Goal: Task Accomplishment & Management: Use online tool/utility

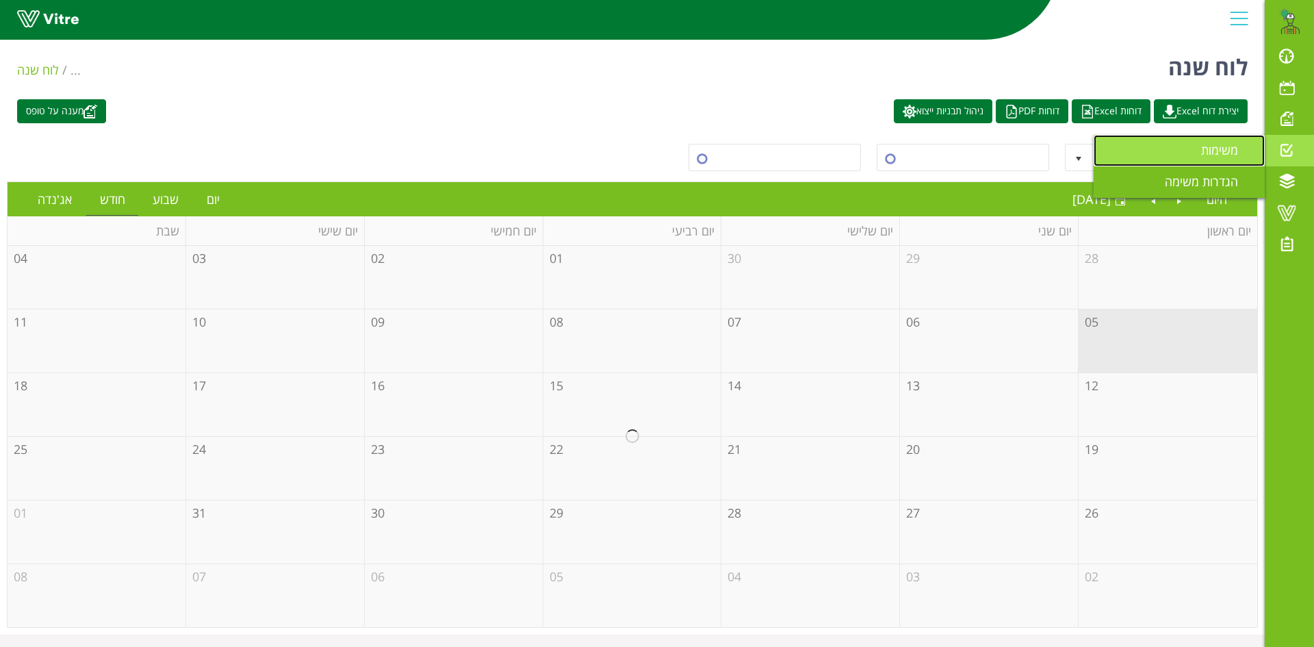
click at [1214, 151] on span "משימות" at bounding box center [1227, 150] width 53 height 16
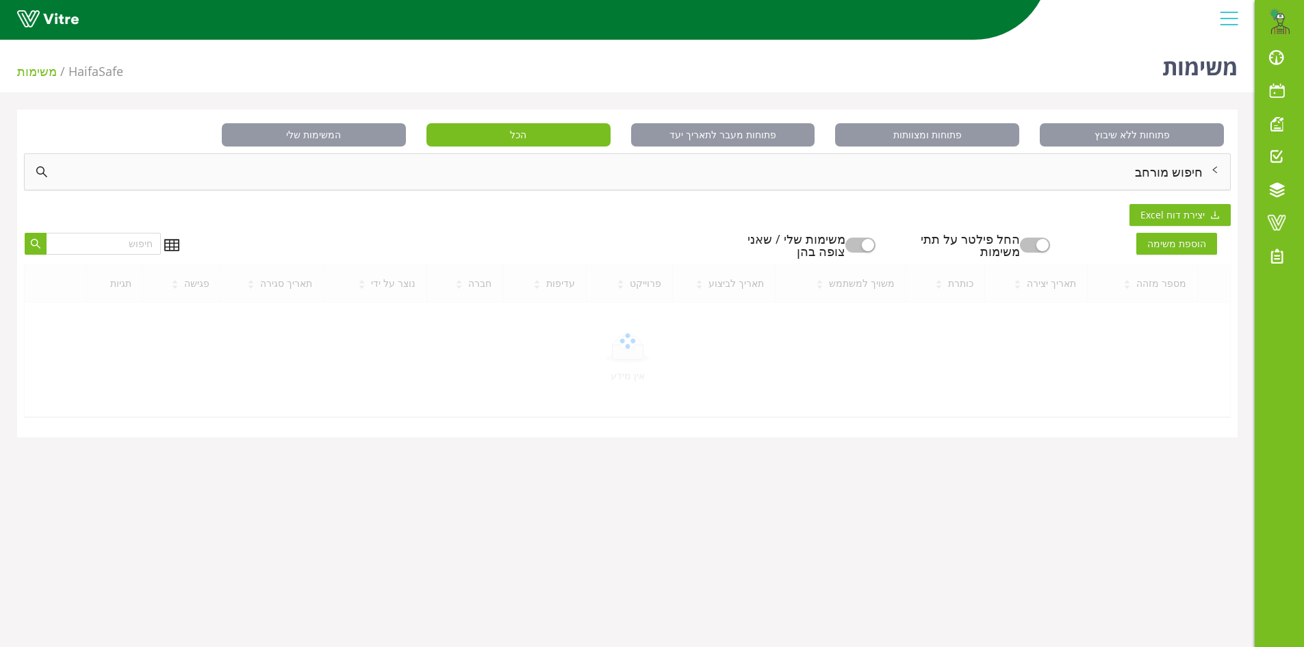
click at [1182, 174] on div "חיפוש מורחב" at bounding box center [627, 172] width 1205 height 36
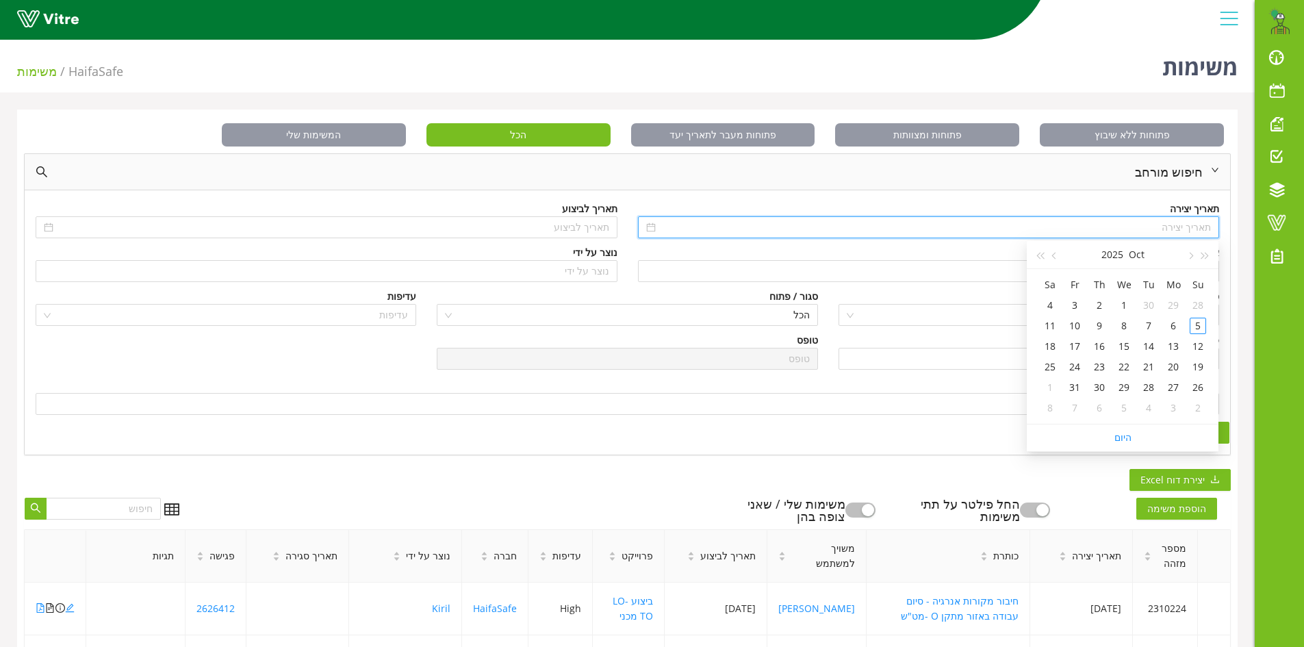
click at [1174, 223] on input at bounding box center [934, 227] width 553 height 15
type input "[DATE]"
click at [961, 298] on div "סטטוס" at bounding box center [1028, 296] width 380 height 15
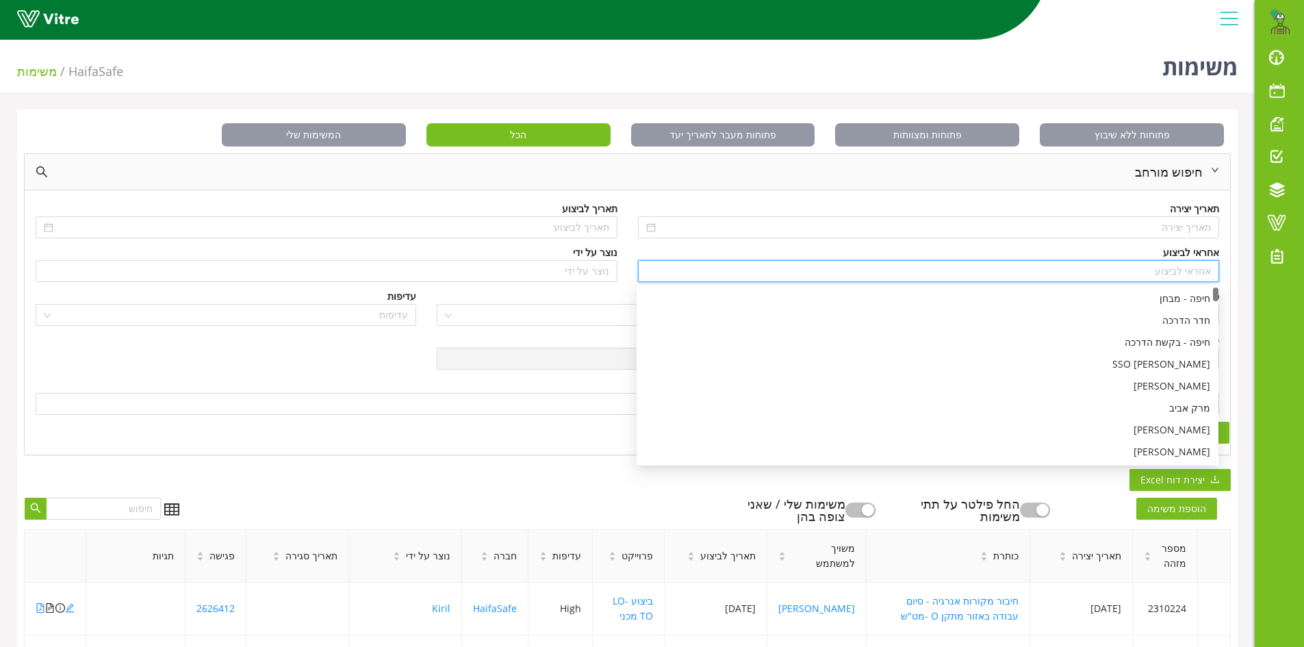
click at [1193, 272] on input "search" at bounding box center [928, 271] width 565 height 21
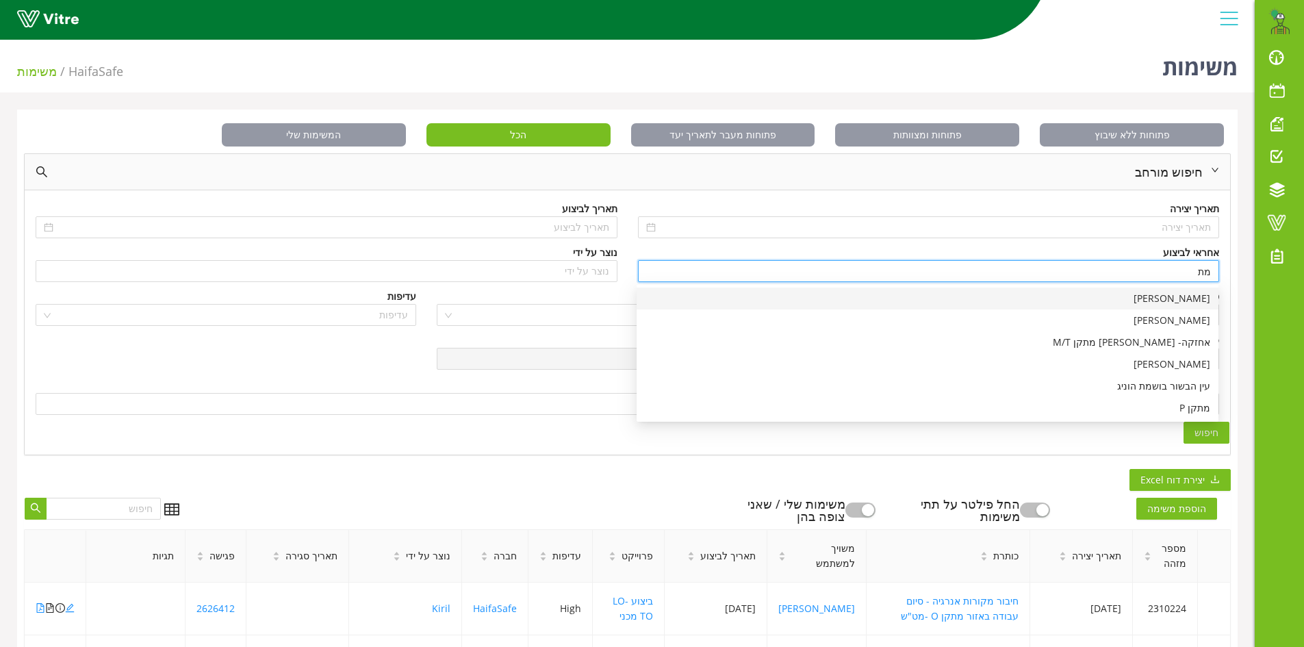
click at [1194, 300] on div "[PERSON_NAME]" at bounding box center [927, 298] width 565 height 15
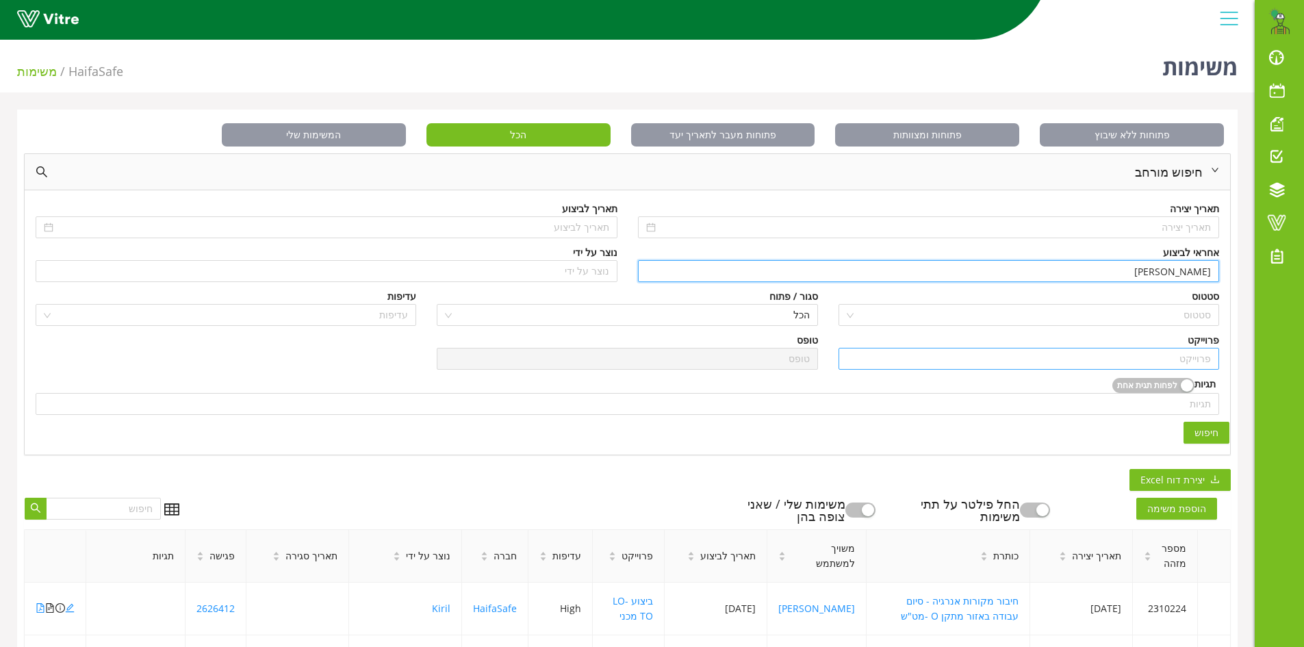
type input "[PERSON_NAME]"
click at [1188, 356] on input "search" at bounding box center [1028, 358] width 364 height 21
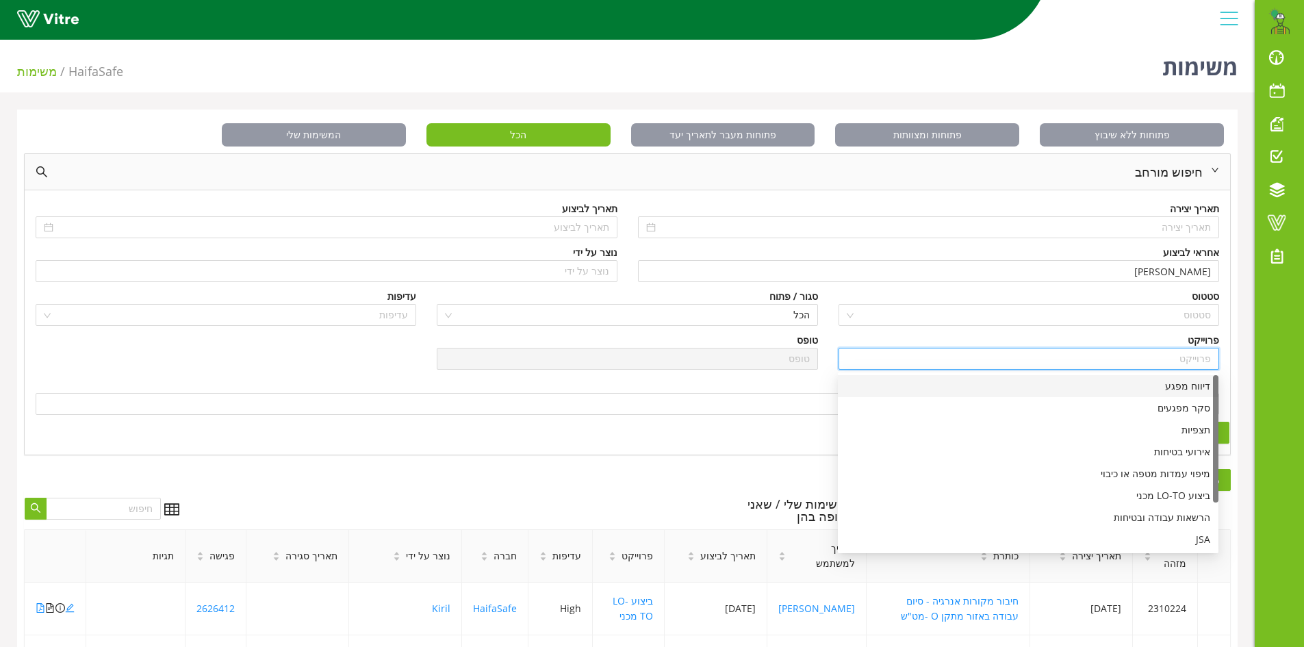
click at [1190, 384] on div "דיווח מפגע" at bounding box center [1028, 385] width 364 height 15
type input "דיווח מפגע"
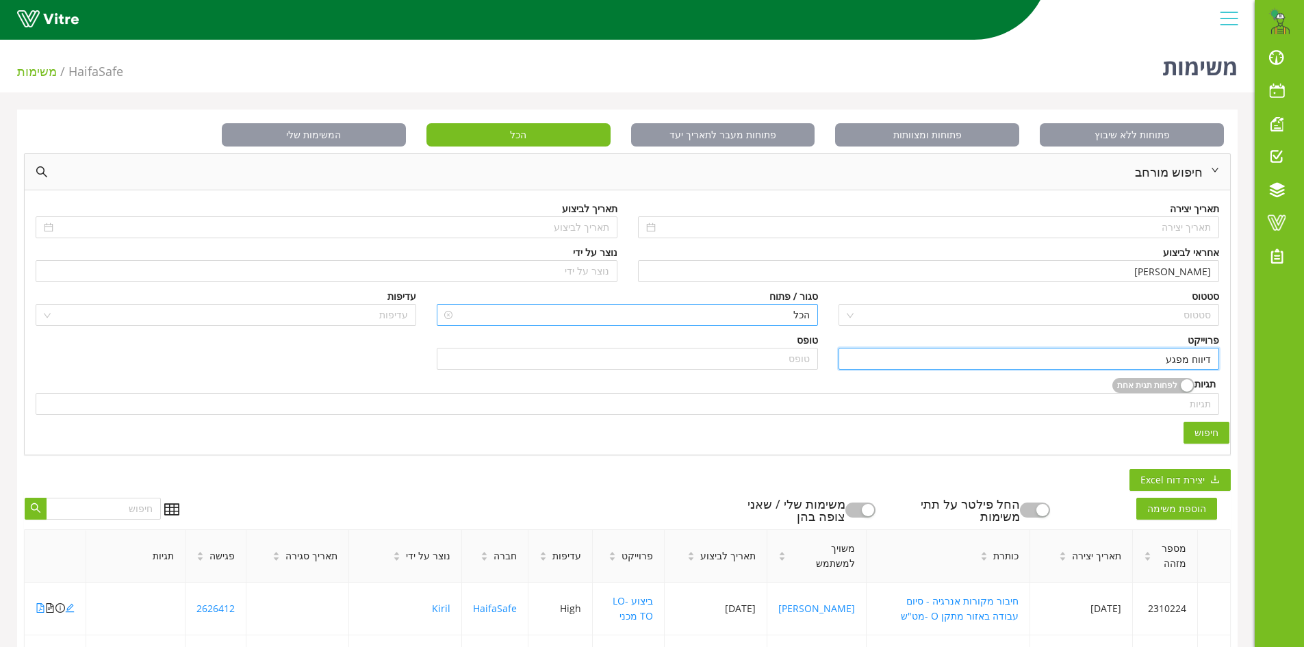
click at [789, 309] on span "הכל" at bounding box center [627, 315] width 364 height 21
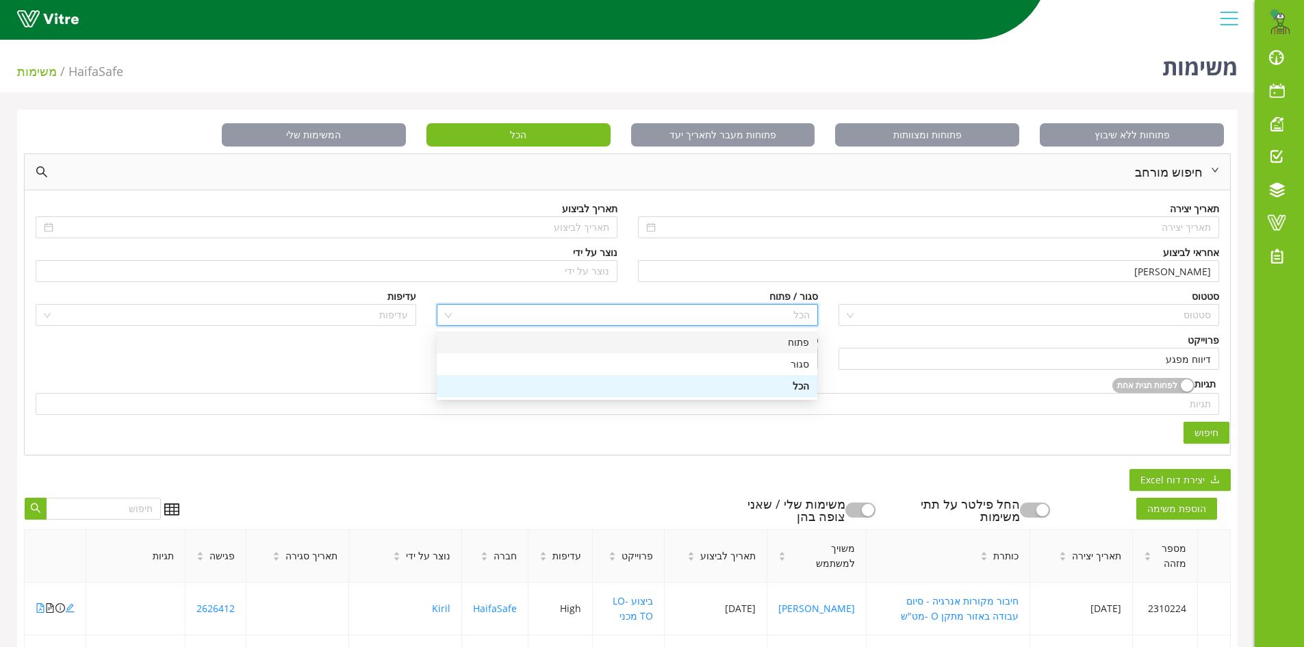
click at [797, 340] on div "פתוח" at bounding box center [627, 342] width 364 height 15
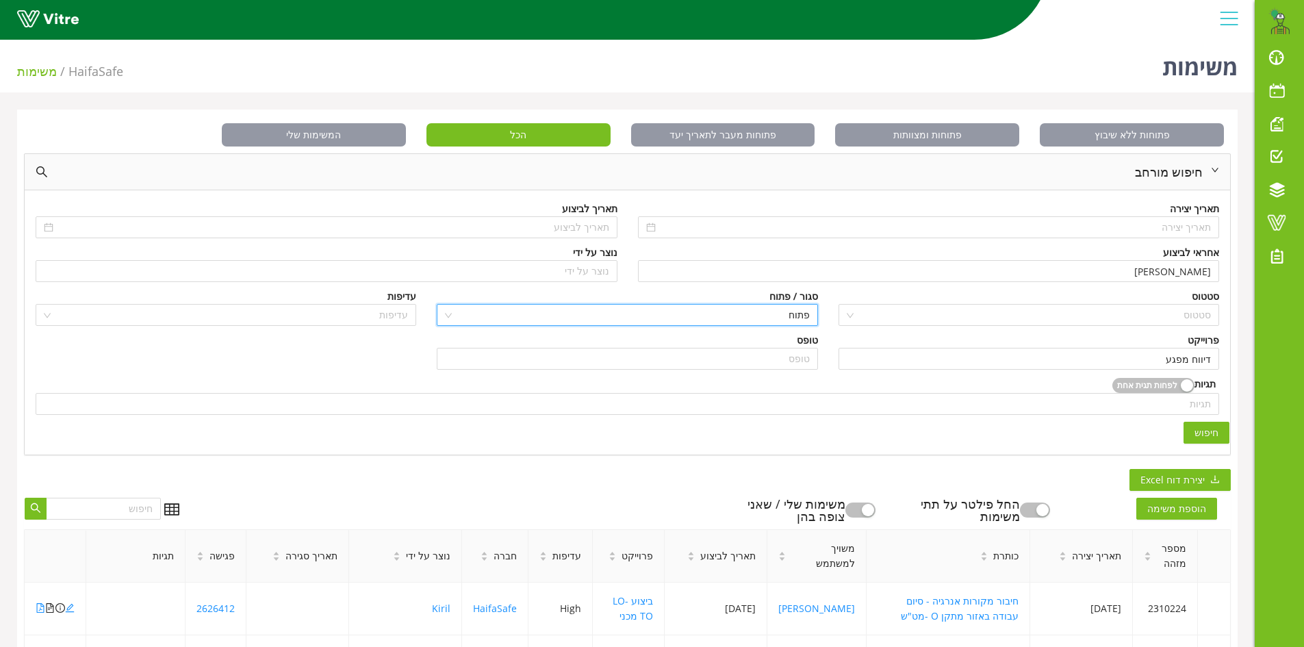
click at [1202, 435] on span "חיפוש" at bounding box center [1206, 432] width 24 height 15
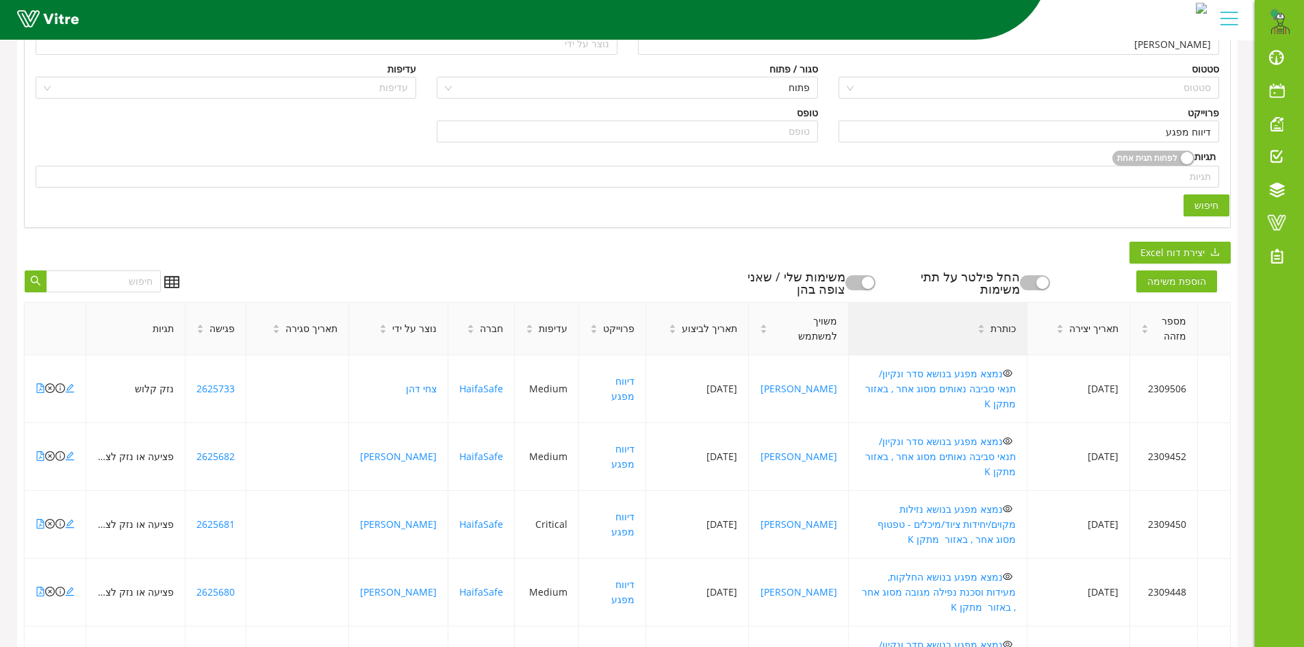
scroll to position [274, 0]
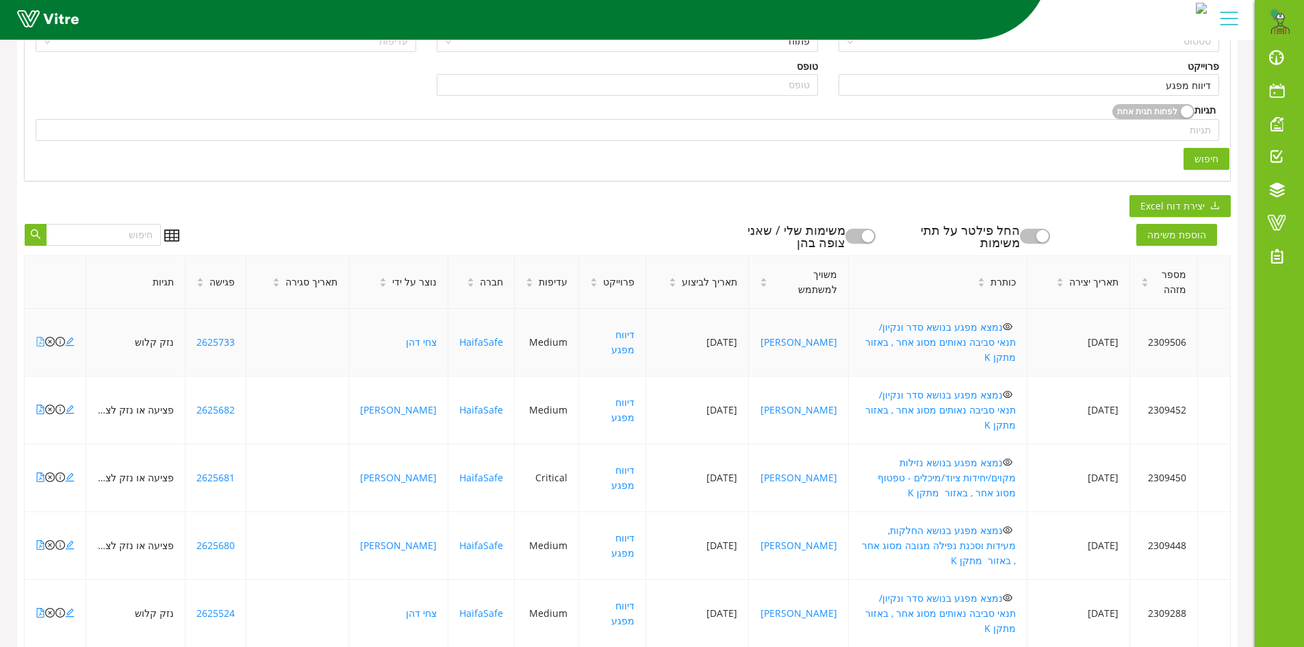
click at [40, 337] on icon "file-pdf" at bounding box center [41, 342] width 10 height 10
click at [40, 404] on icon "file-pdf" at bounding box center [41, 409] width 10 height 10
click at [49, 404] on icon "close-circle" at bounding box center [50, 409] width 10 height 10
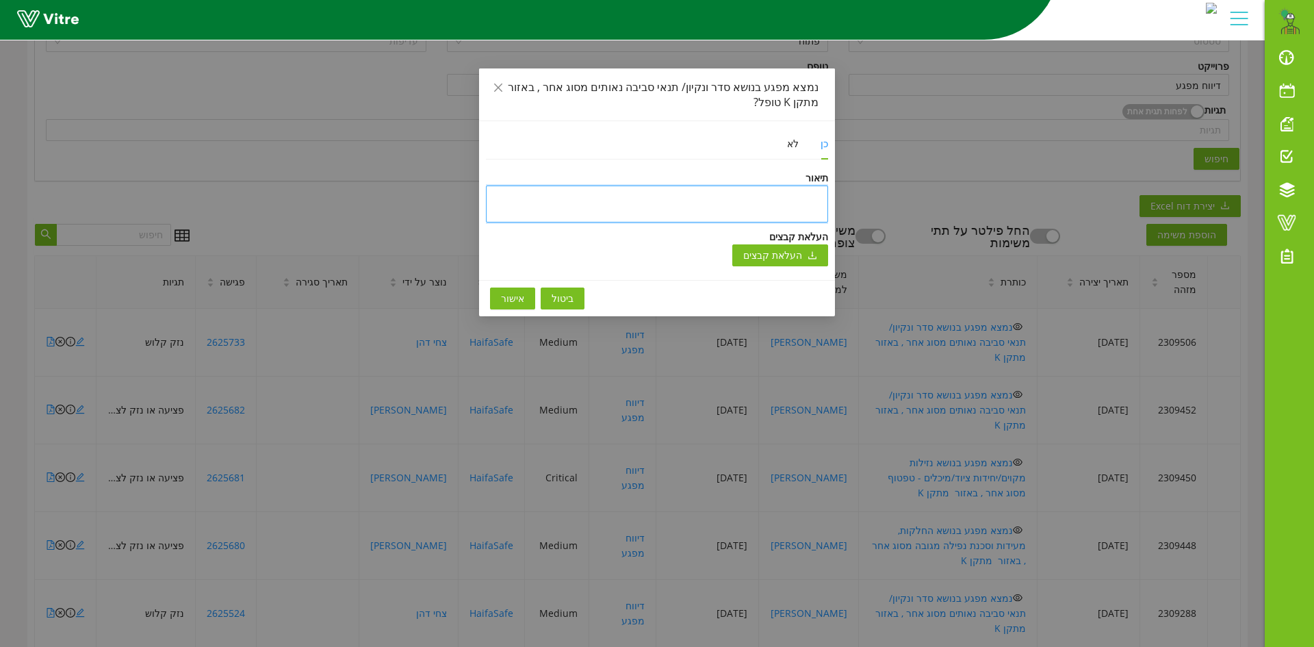
click at [747, 198] on textarea at bounding box center [657, 203] width 342 height 37
type textarea "נ"
type textarea "ני"
type textarea "ניס"
type textarea "ניסג"
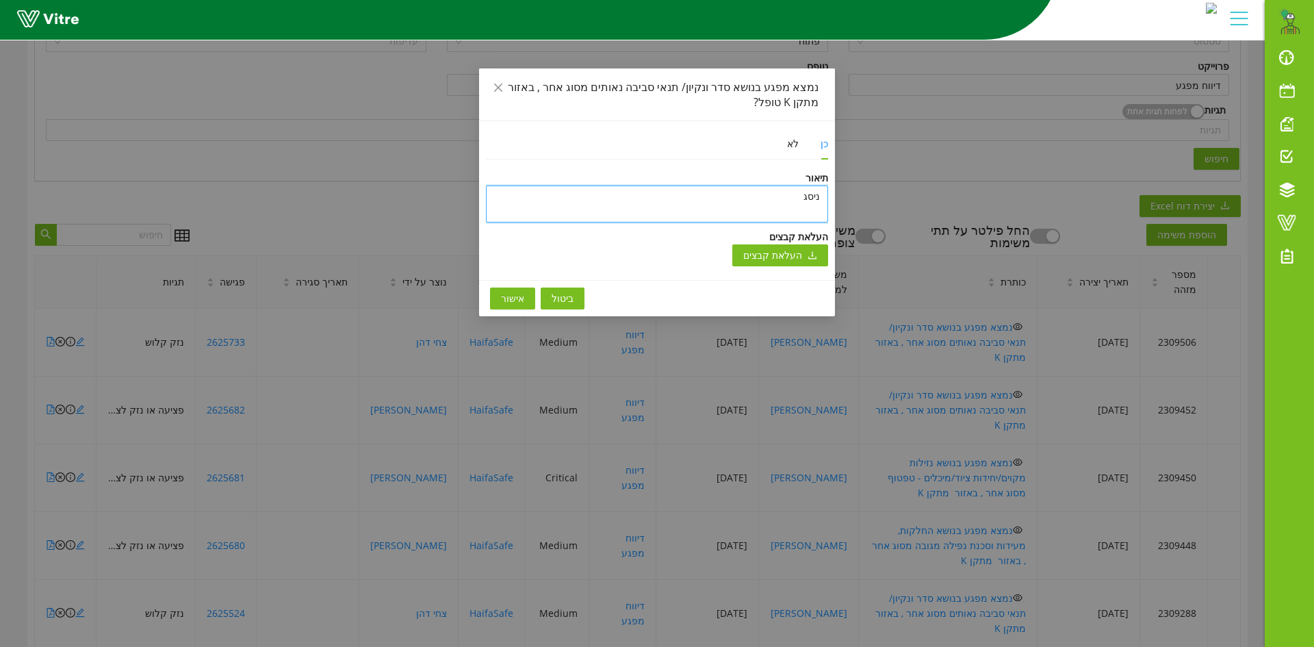
type textarea "ניסגר"
type textarea "ניסגר ע"
type textarea "ניסגר עק"
type textarea "ניסגר עקב"
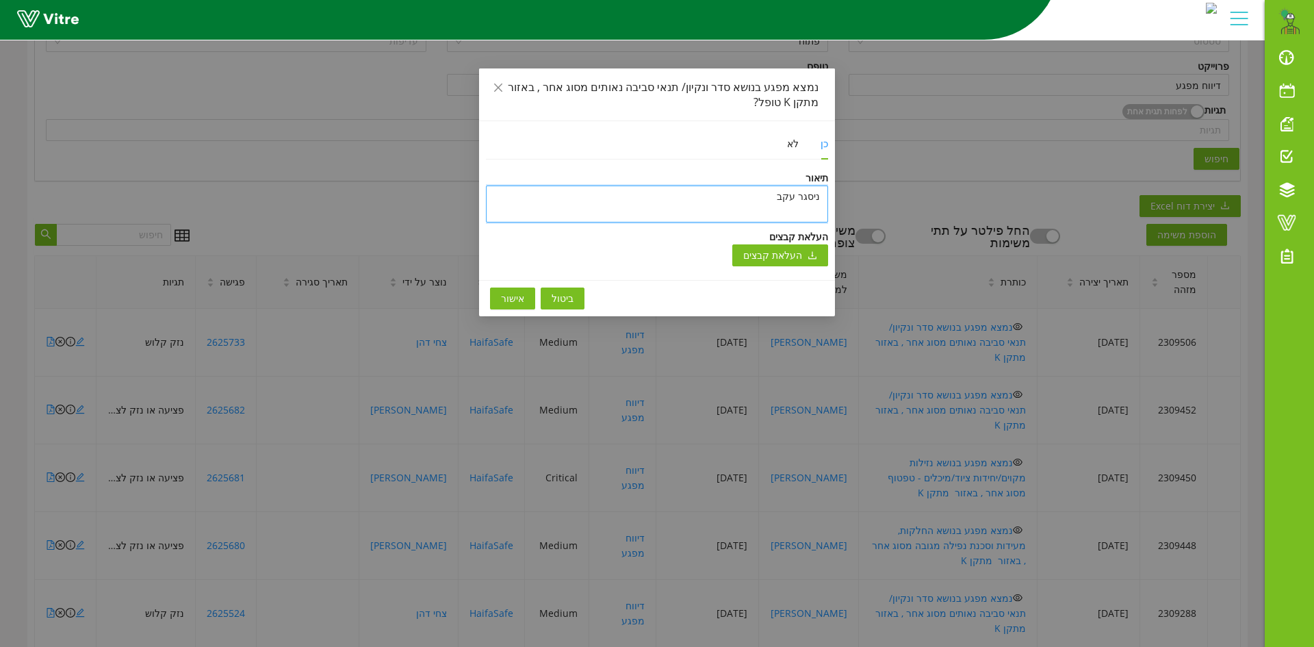
type textarea "ניסגר עקב"
type textarea "ניסגר עקב כ"
type textarea "ניסגר עקב כפ"
type textarea "ניסגר עקב כפל"
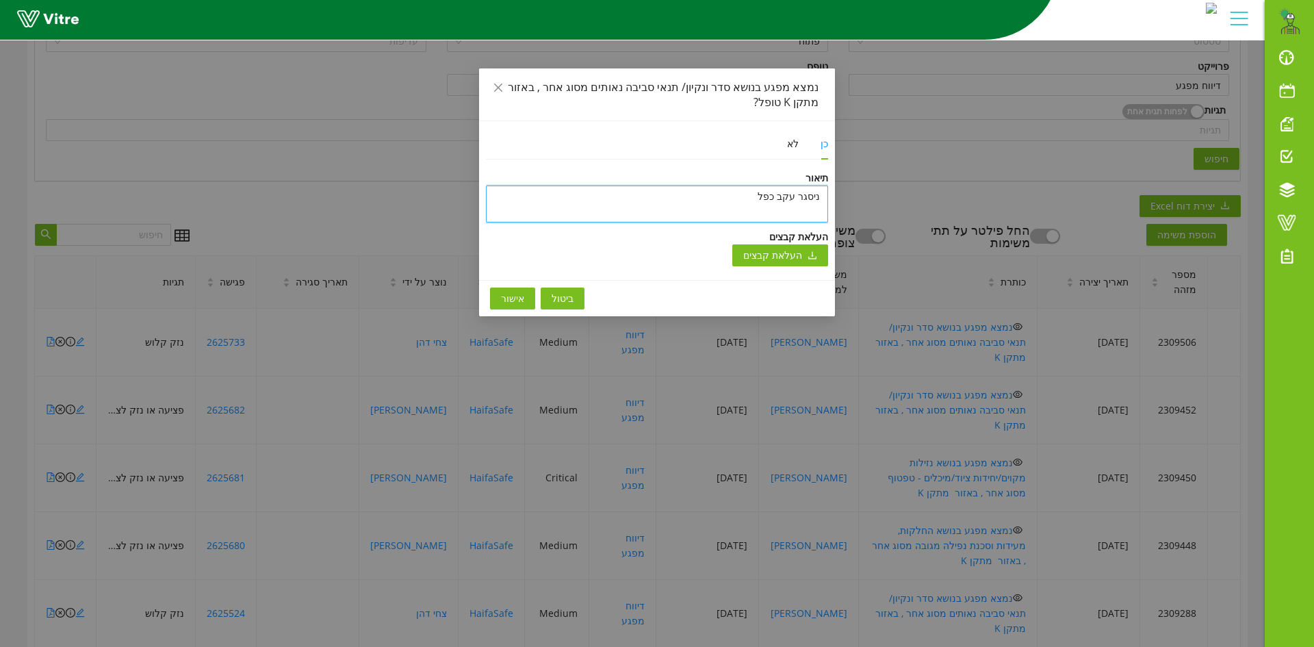
type textarea "ניסגר עקב כפל מ"
type textarea "ניסגר עקב כפל מפ"
type textarea "ניסגר עקב כפל מפג"
type textarea "ניסגר עקב כפל מפגע"
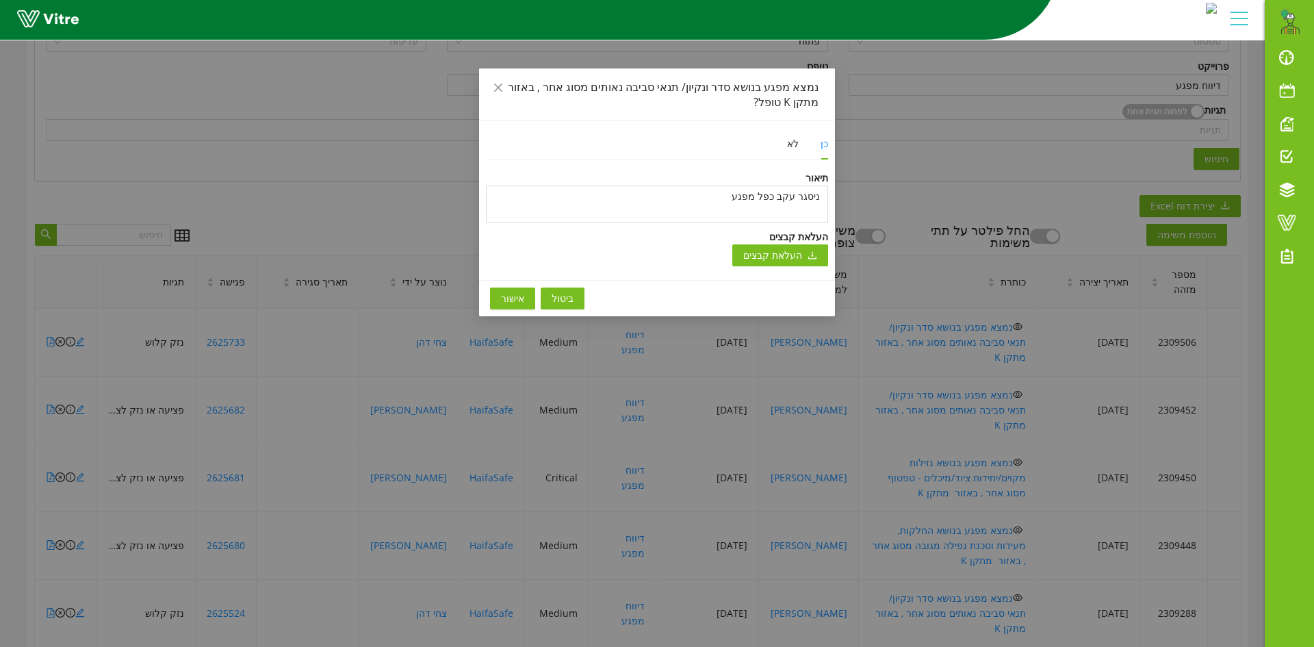
click at [502, 293] on span "אישור" at bounding box center [512, 298] width 23 height 15
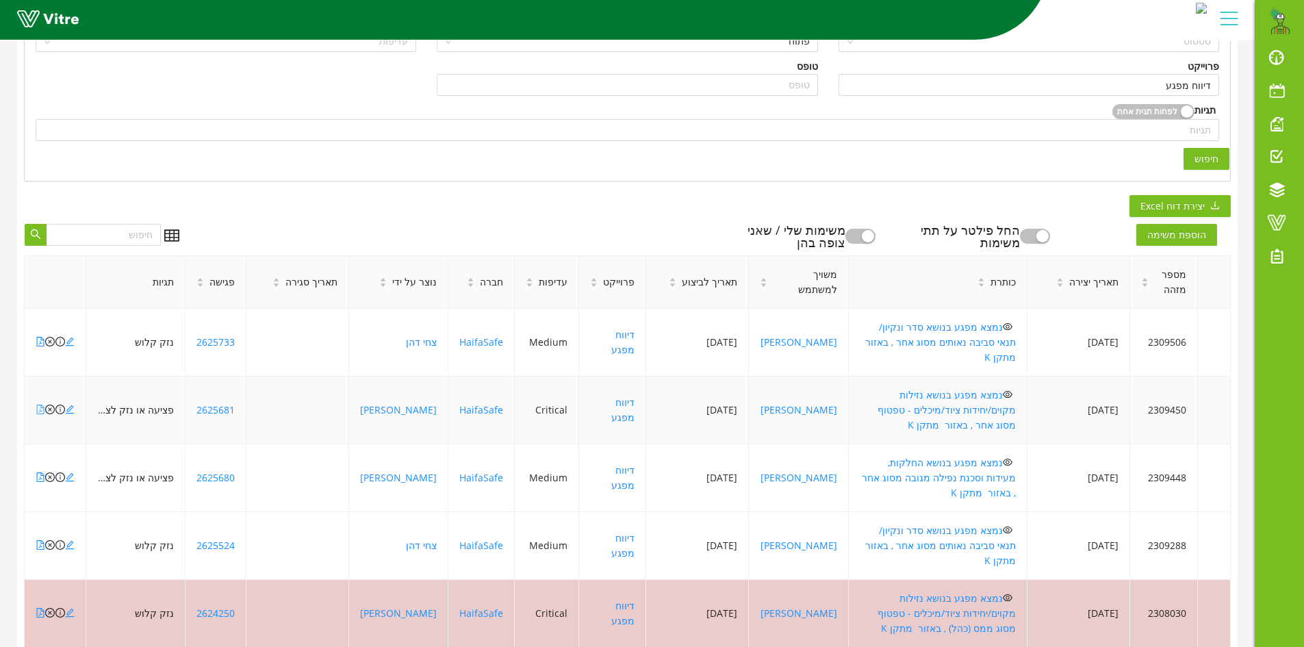
click at [40, 404] on icon "file-pdf" at bounding box center [41, 409] width 10 height 10
click at [40, 540] on icon "file-pdf" at bounding box center [41, 545] width 8 height 10
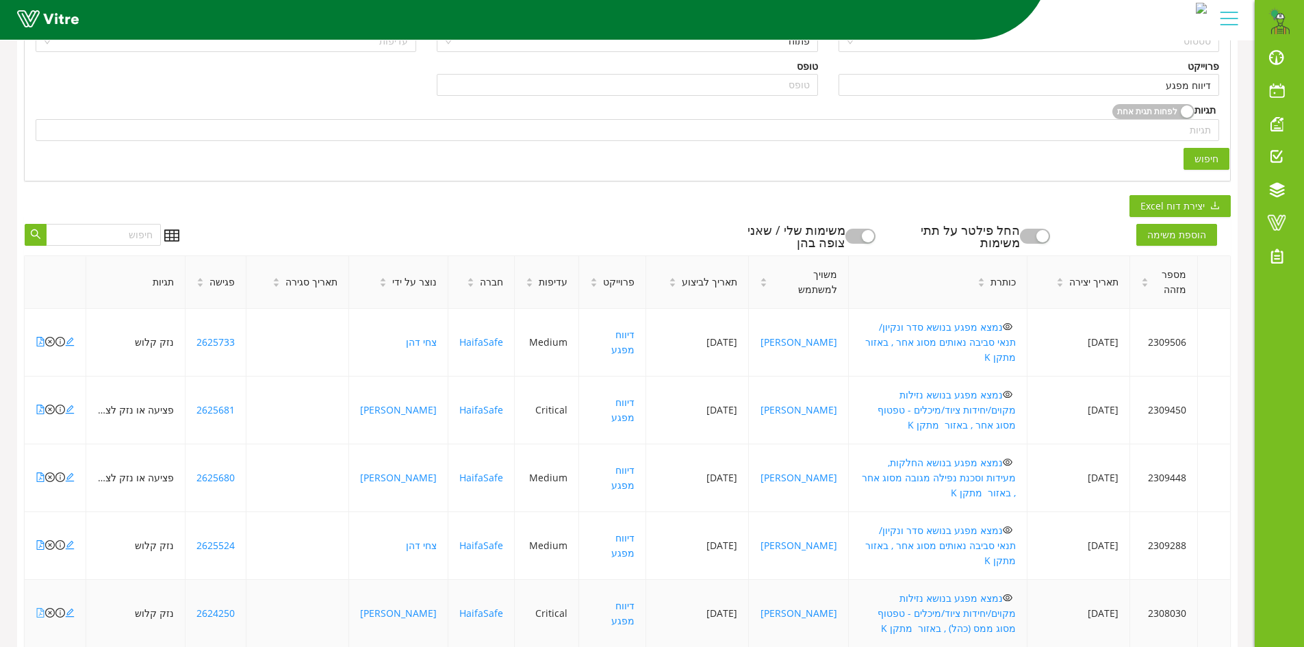
click at [38, 608] on icon "file-pdf" at bounding box center [41, 613] width 10 height 10
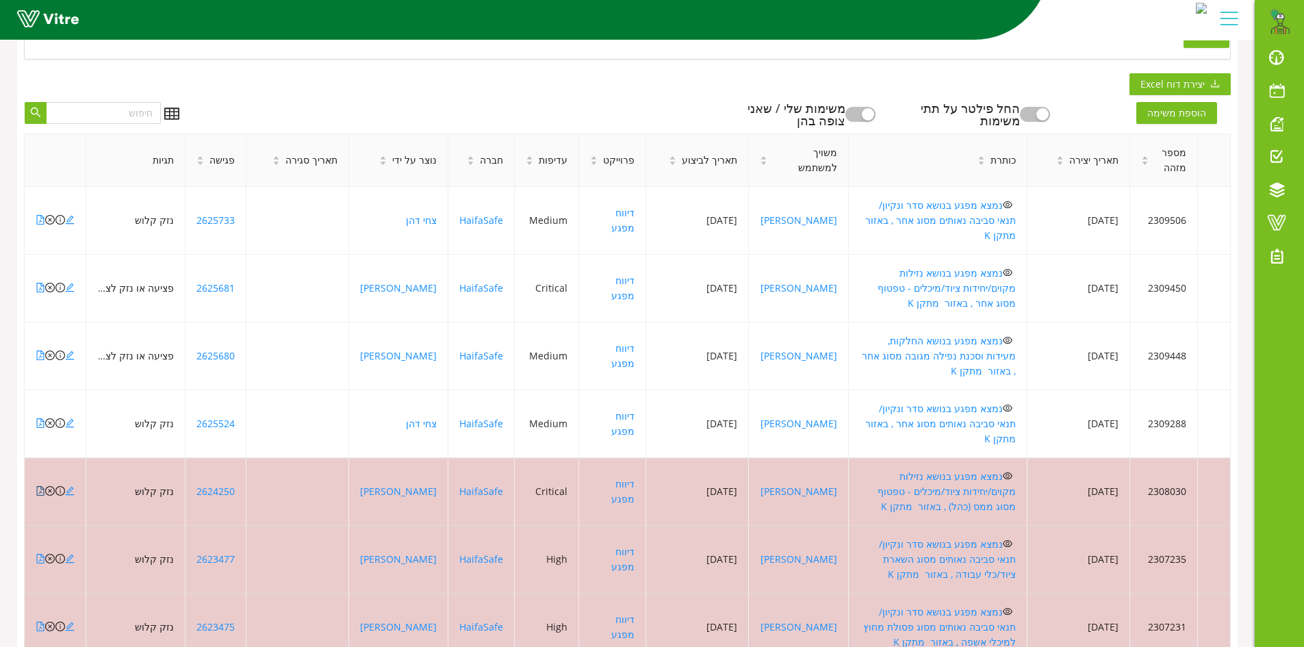
scroll to position [522, 0]
